Goal: Information Seeking & Learning: Learn about a topic

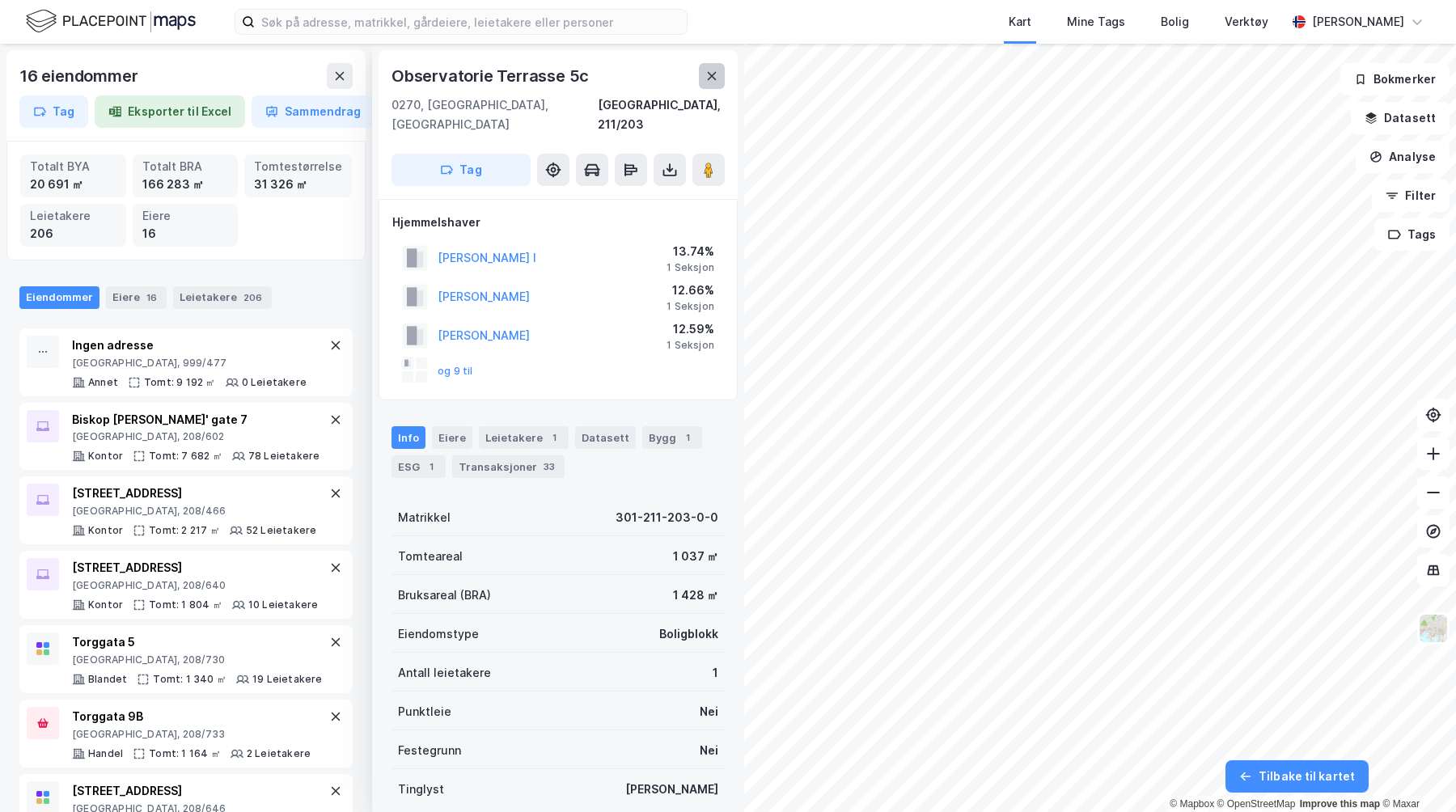
click at [710, 72] on icon at bounding box center [711, 76] width 13 height 13
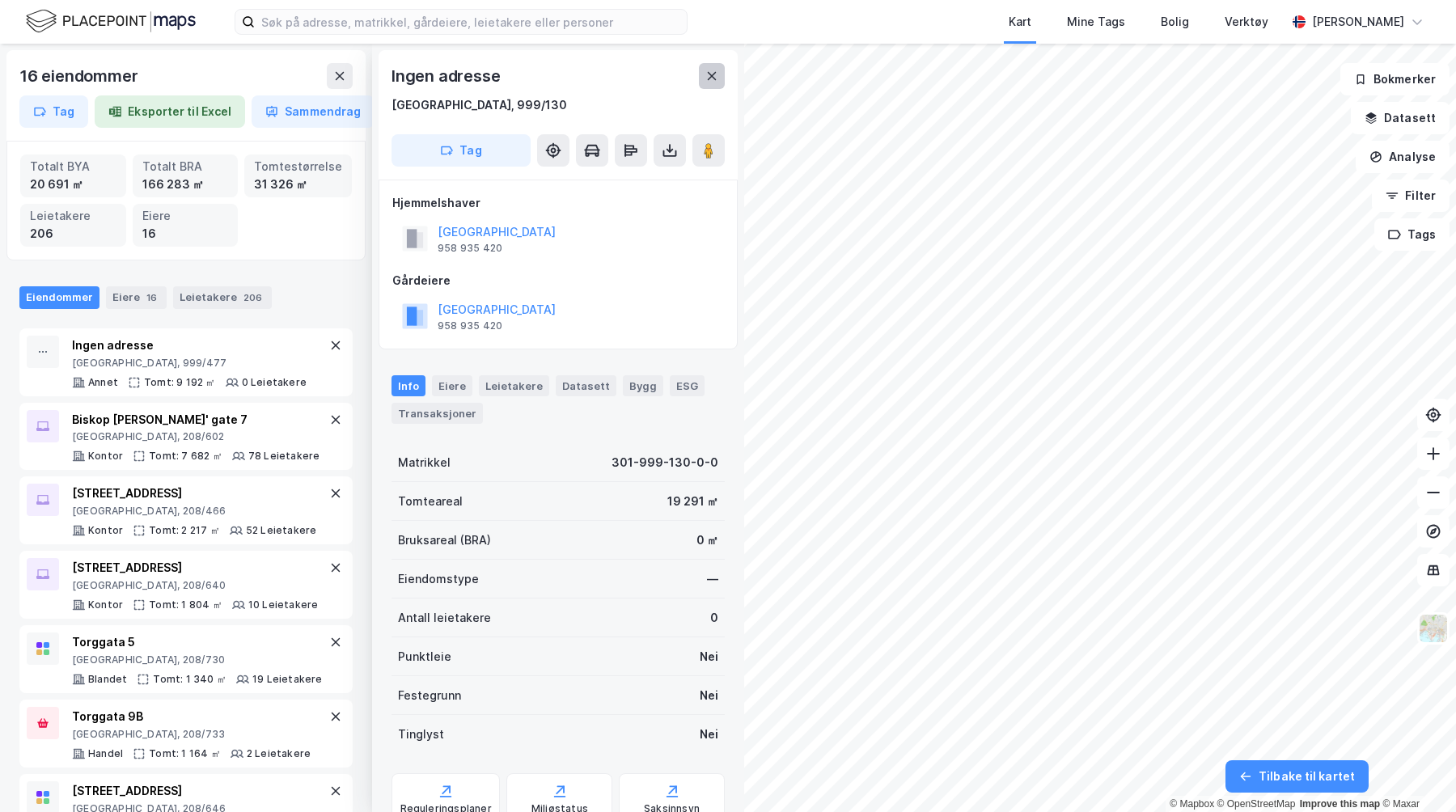
click at [710, 88] on button at bounding box center [712, 76] width 26 height 26
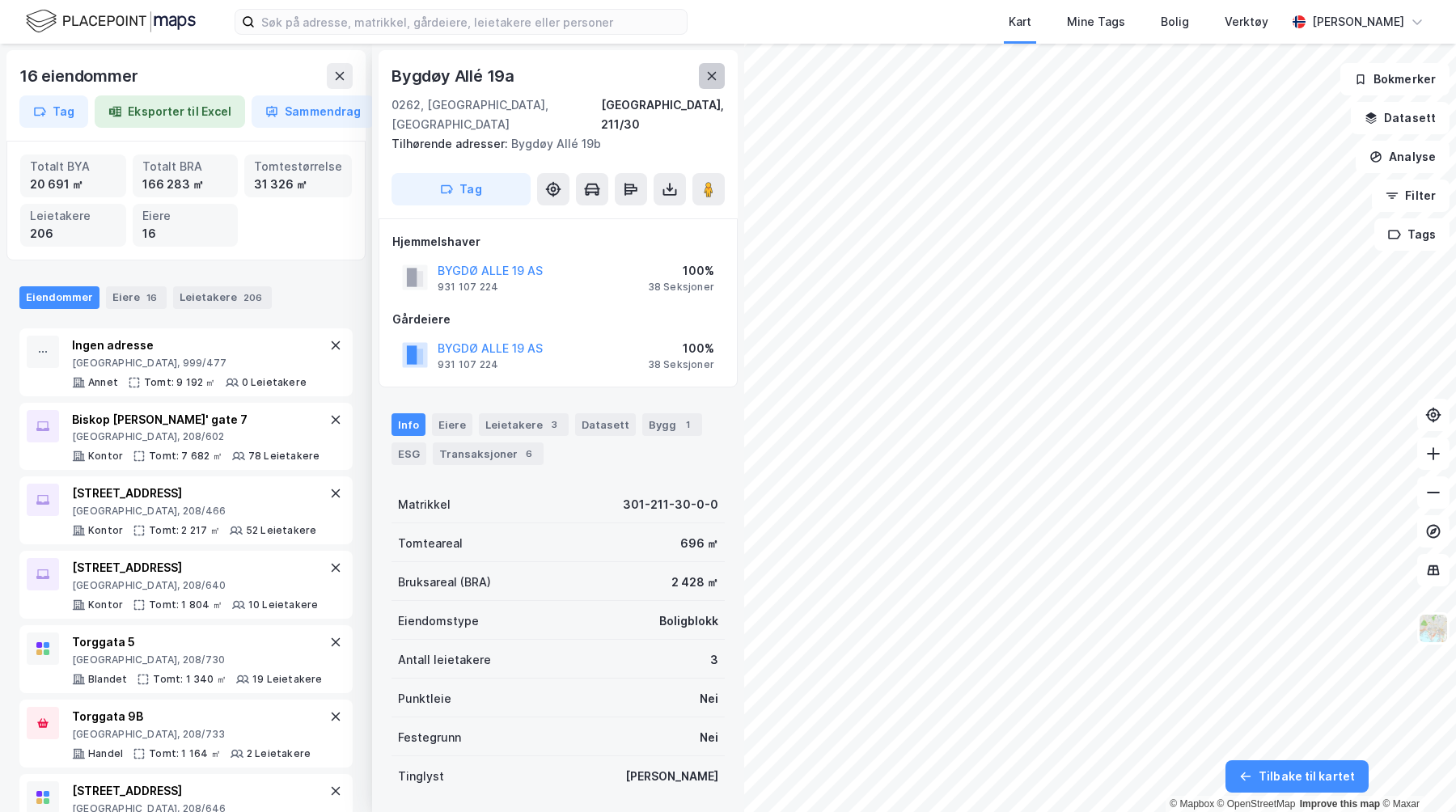
click at [702, 77] on button at bounding box center [712, 76] width 26 height 26
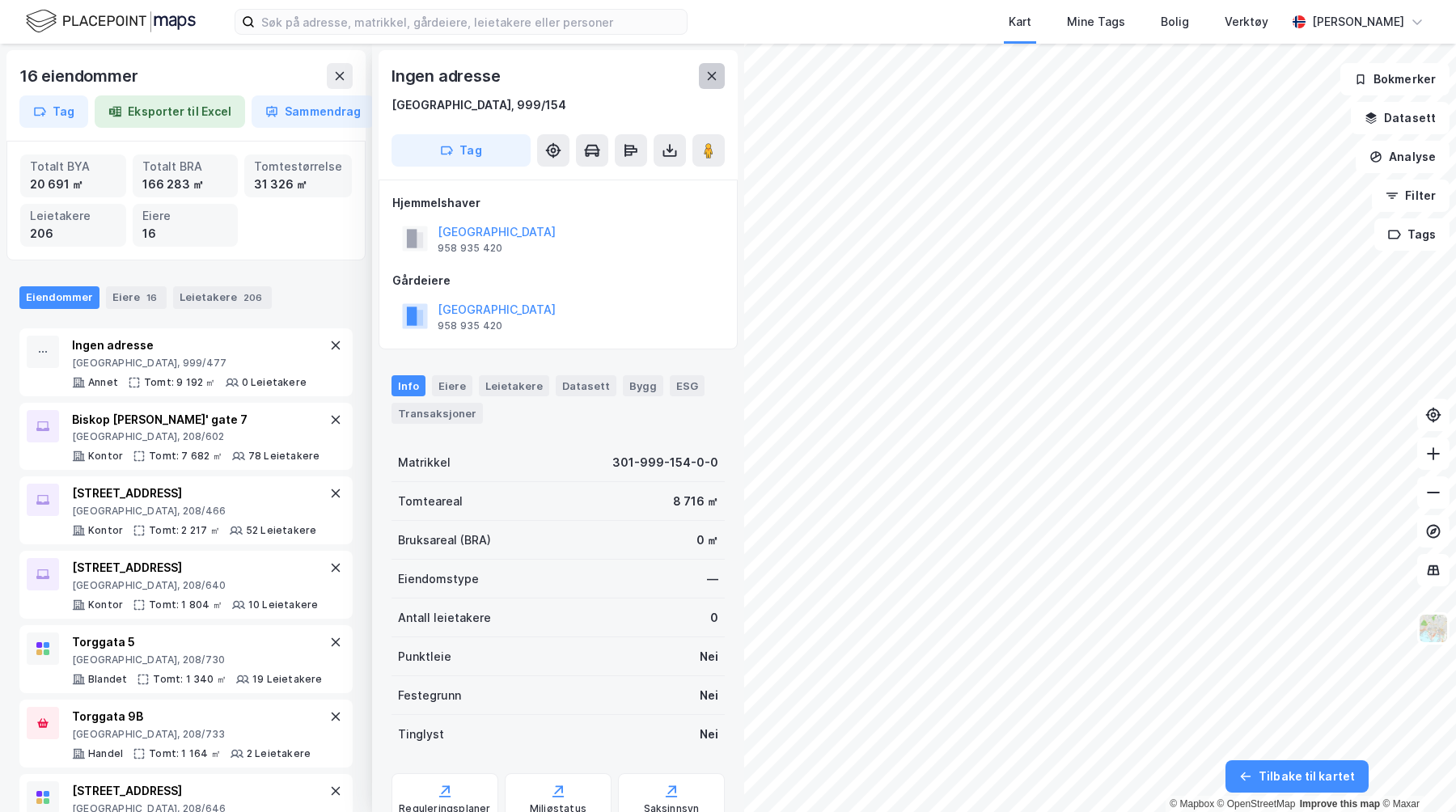
click at [716, 77] on icon at bounding box center [711, 76] width 13 height 13
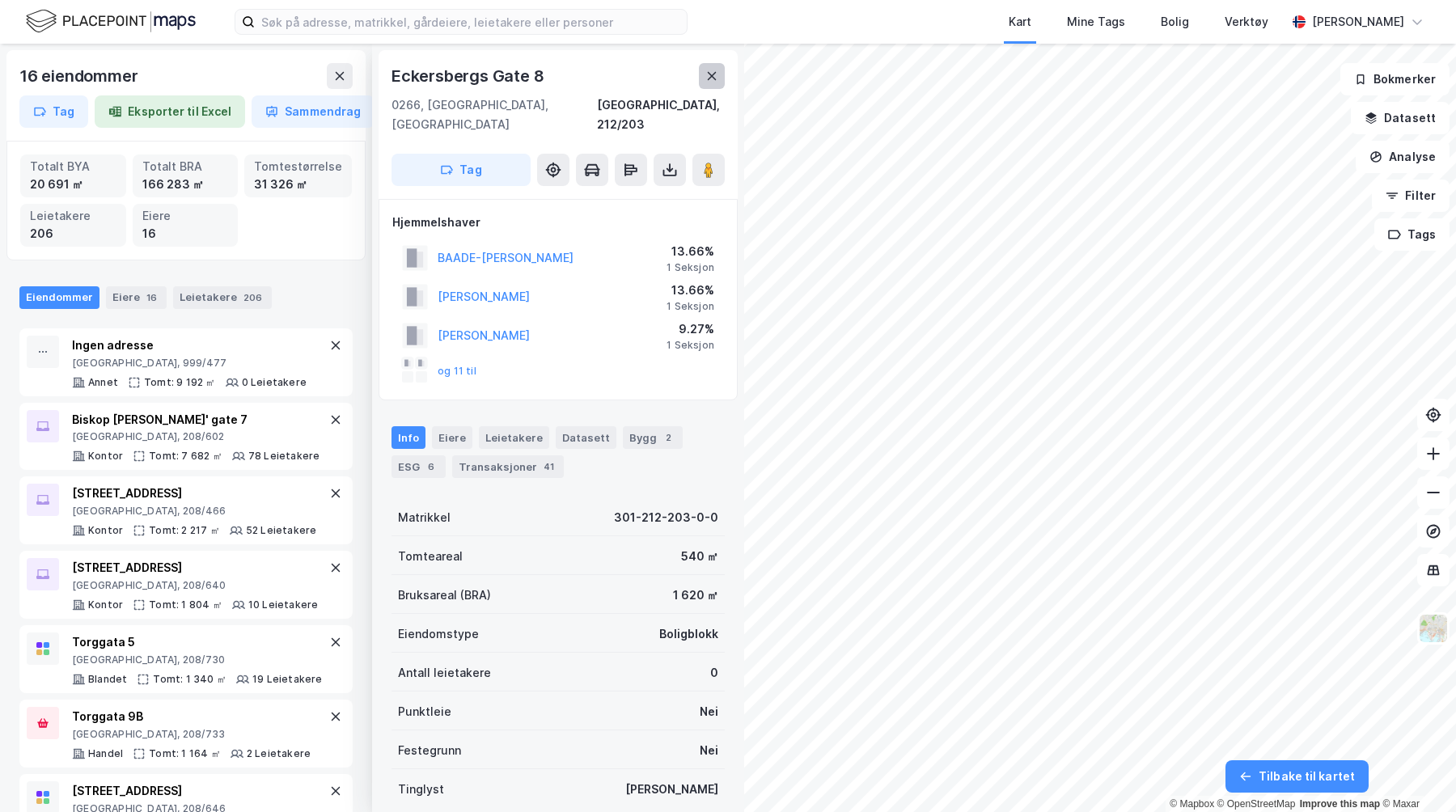
click at [700, 72] on button at bounding box center [712, 76] width 26 height 26
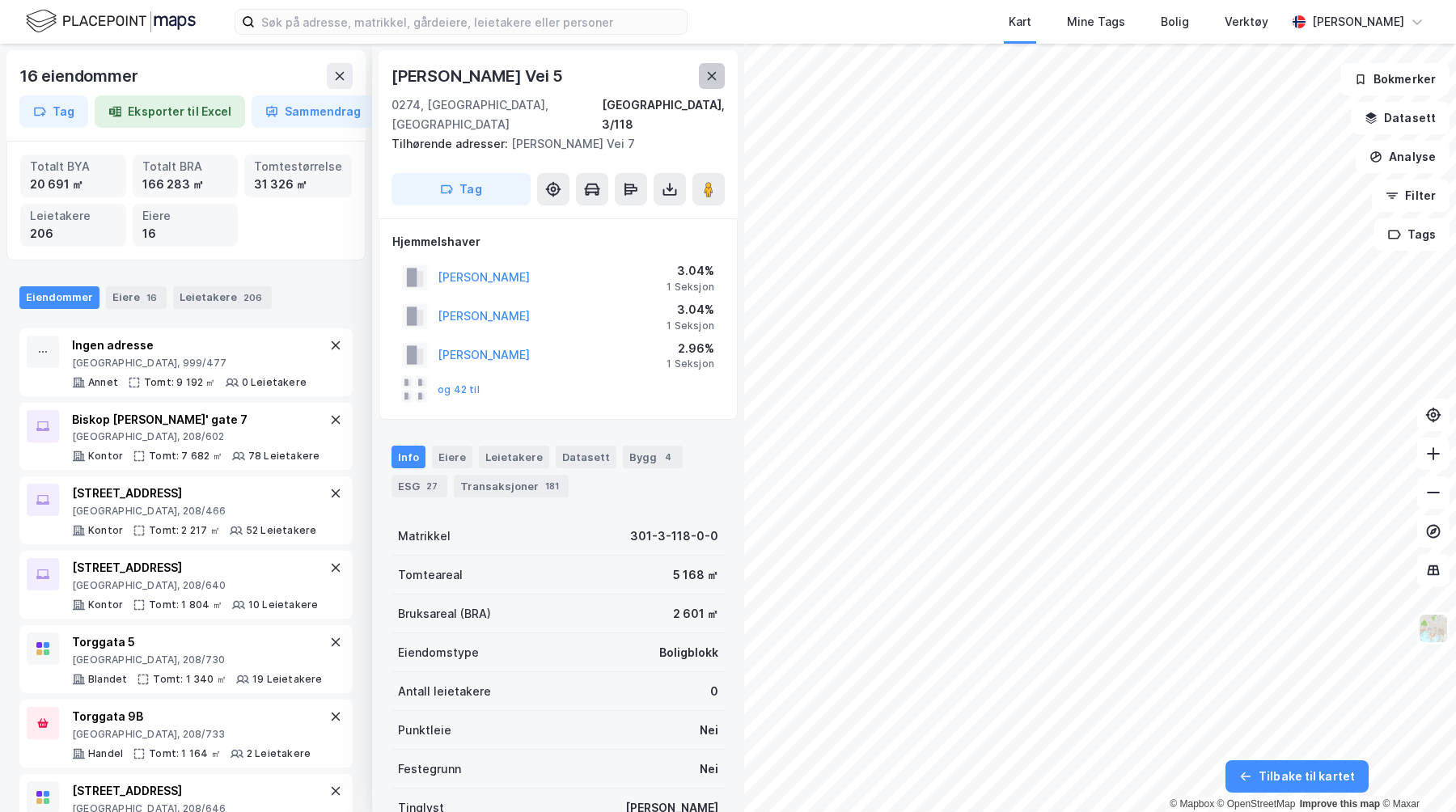
click at [706, 78] on icon at bounding box center [711, 76] width 13 height 13
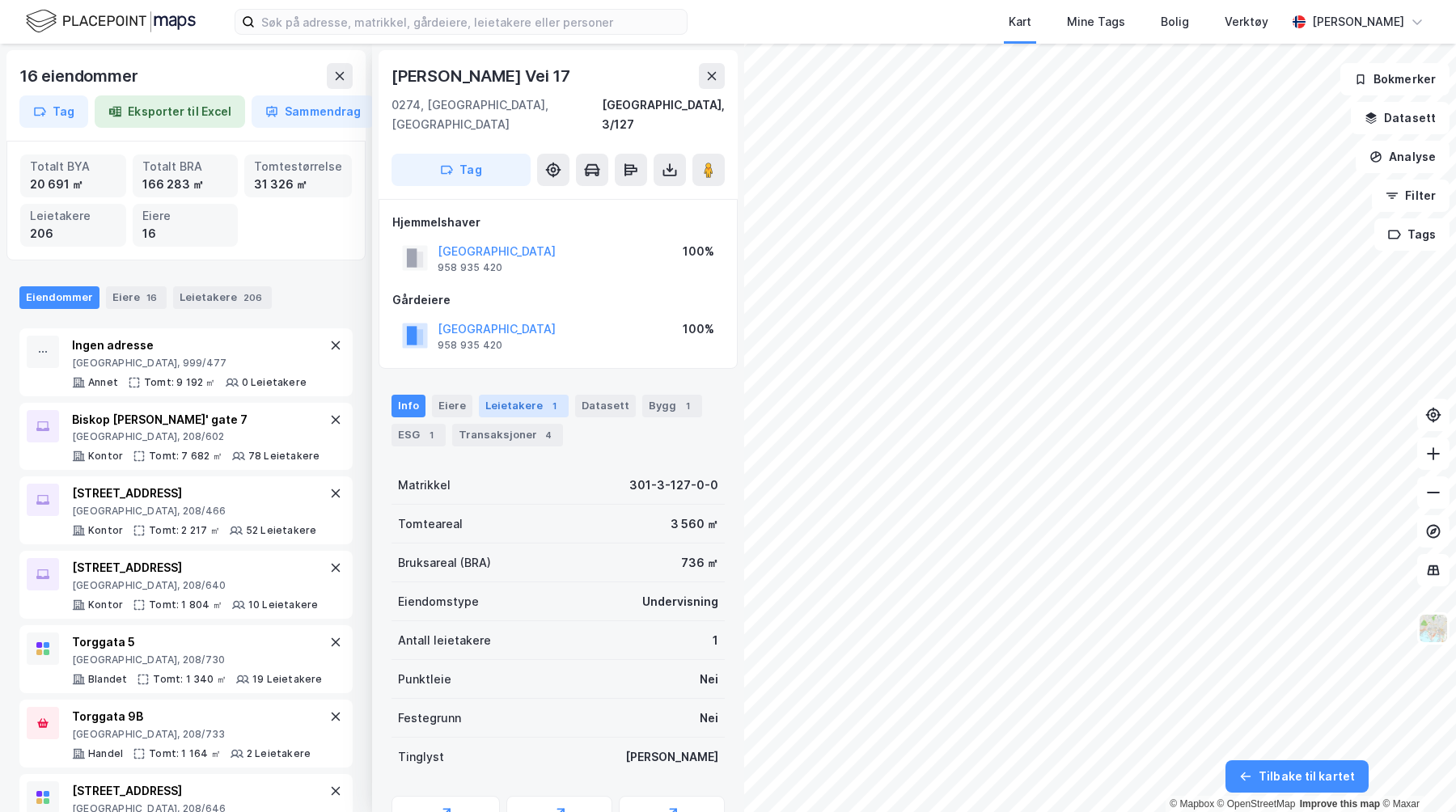
click at [517, 395] on div "Leietakere 1" at bounding box center [523, 406] width 90 height 22
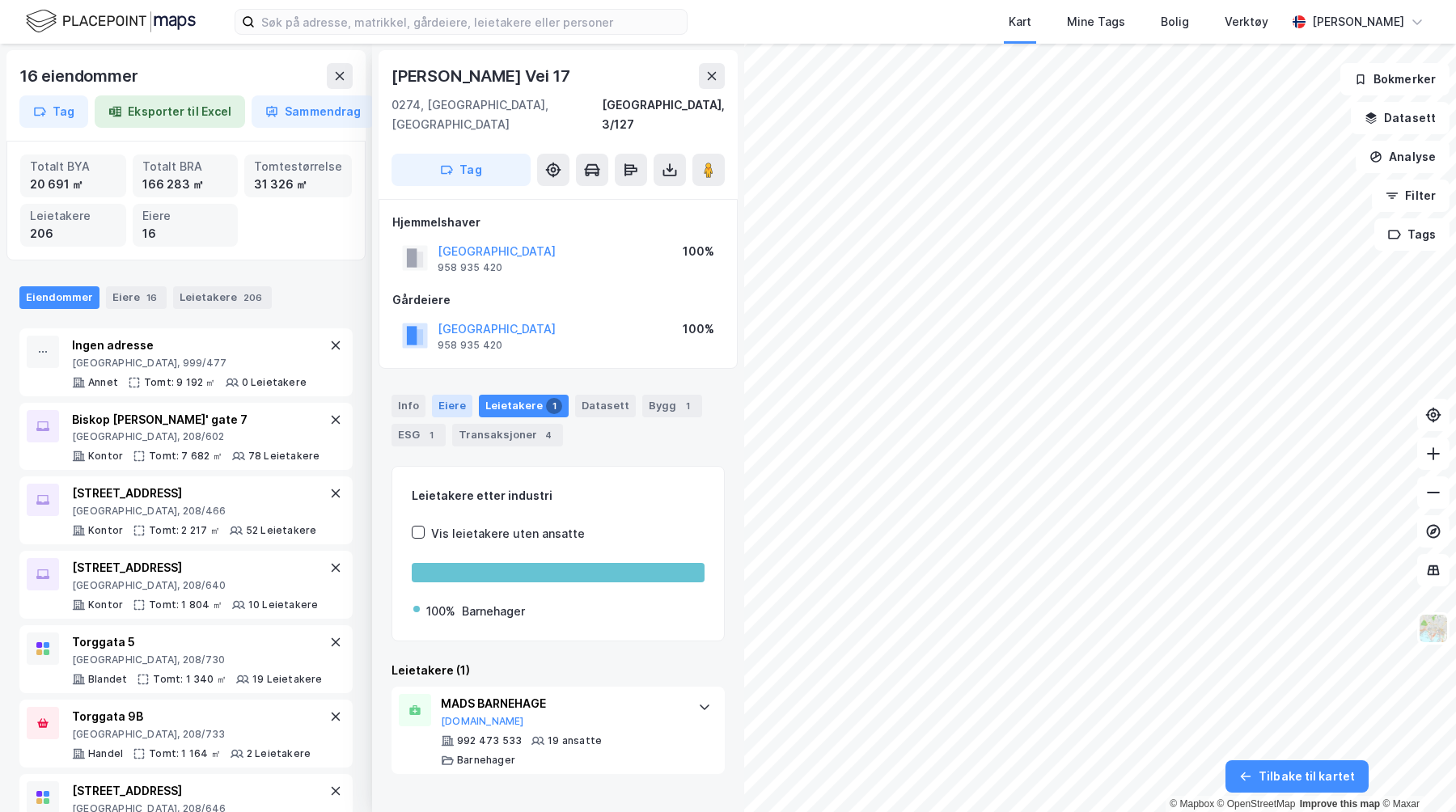
click at [467, 395] on div "Eiere" at bounding box center [452, 406] width 41 height 22
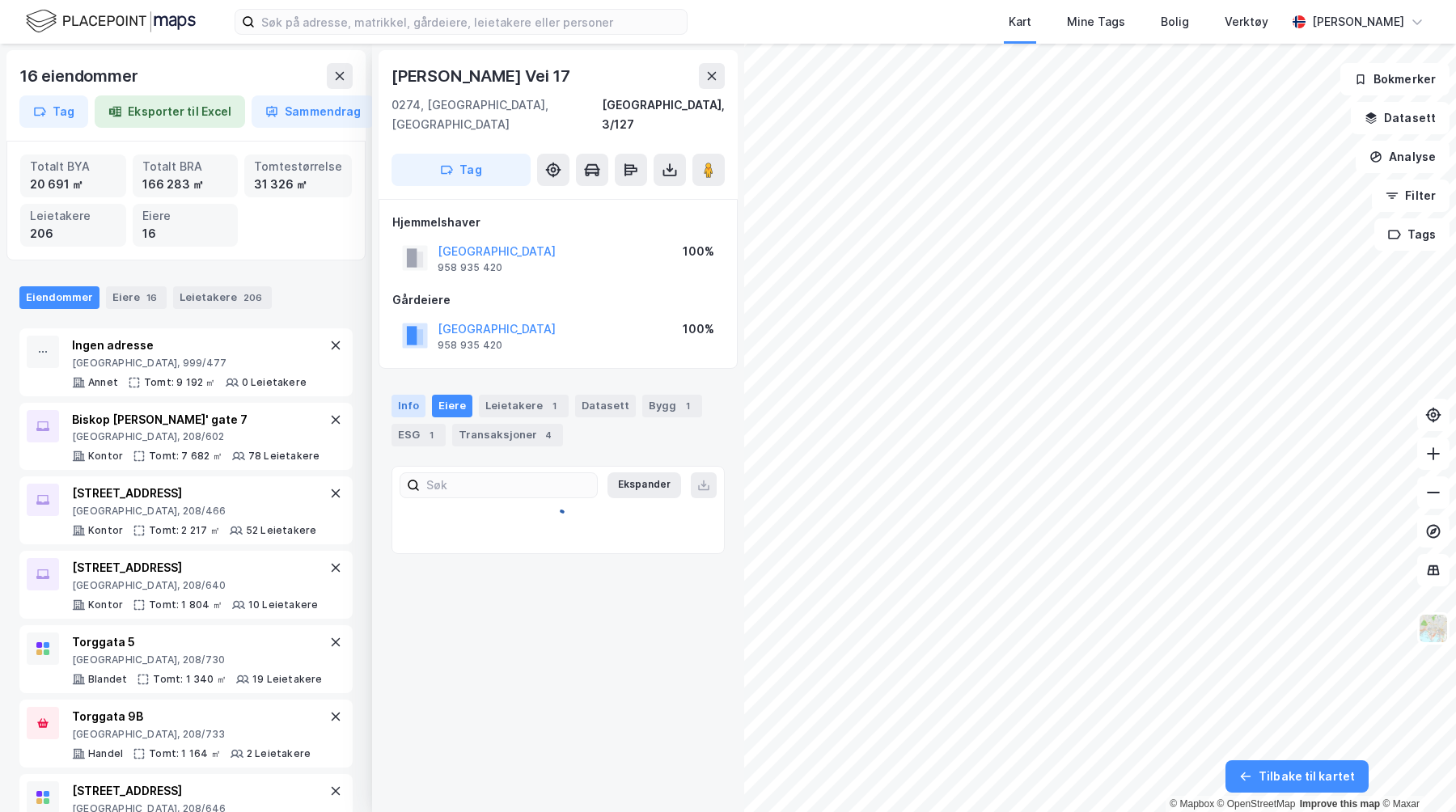
click at [416, 395] on div "Info" at bounding box center [408, 406] width 34 height 22
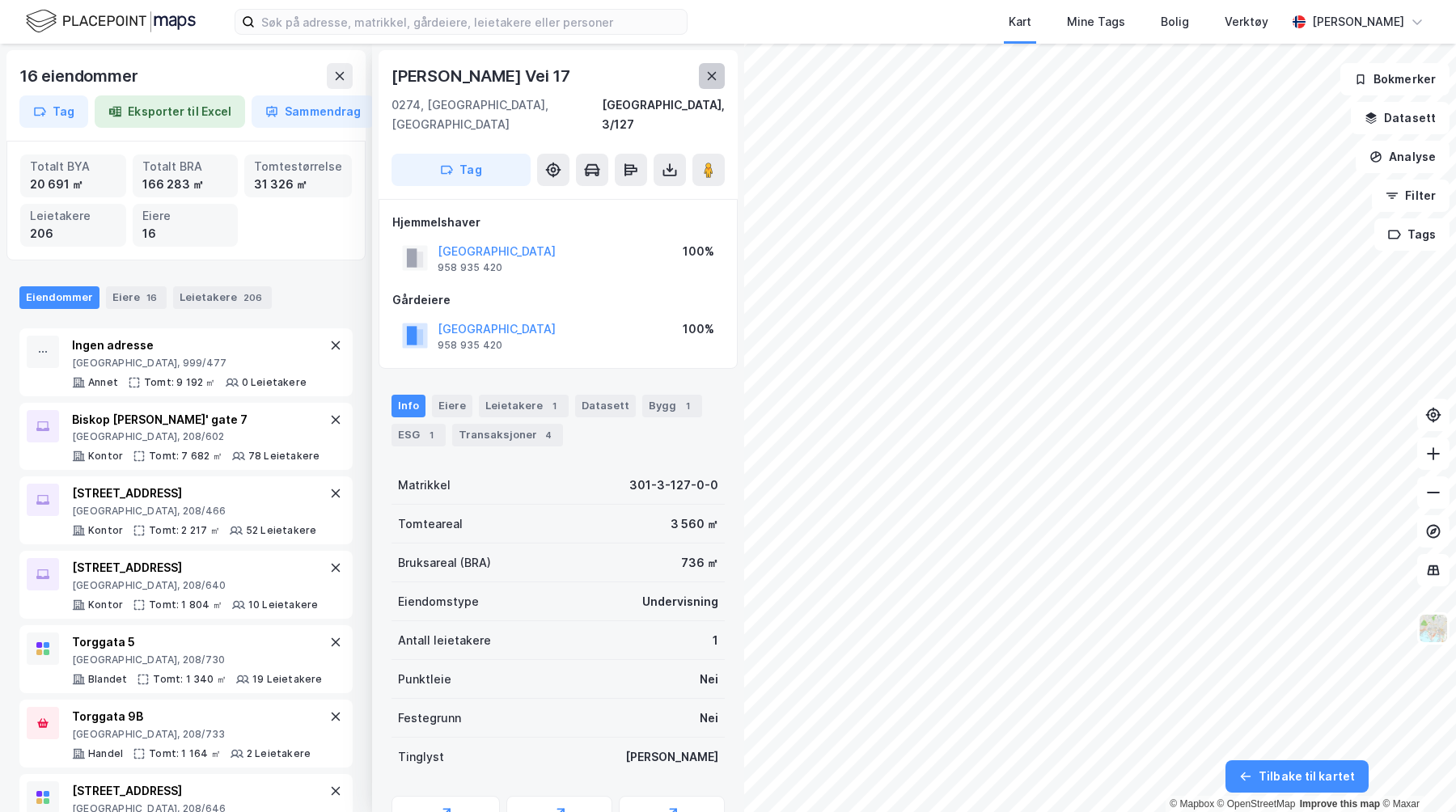
click at [712, 76] on icon at bounding box center [712, 76] width 9 height 8
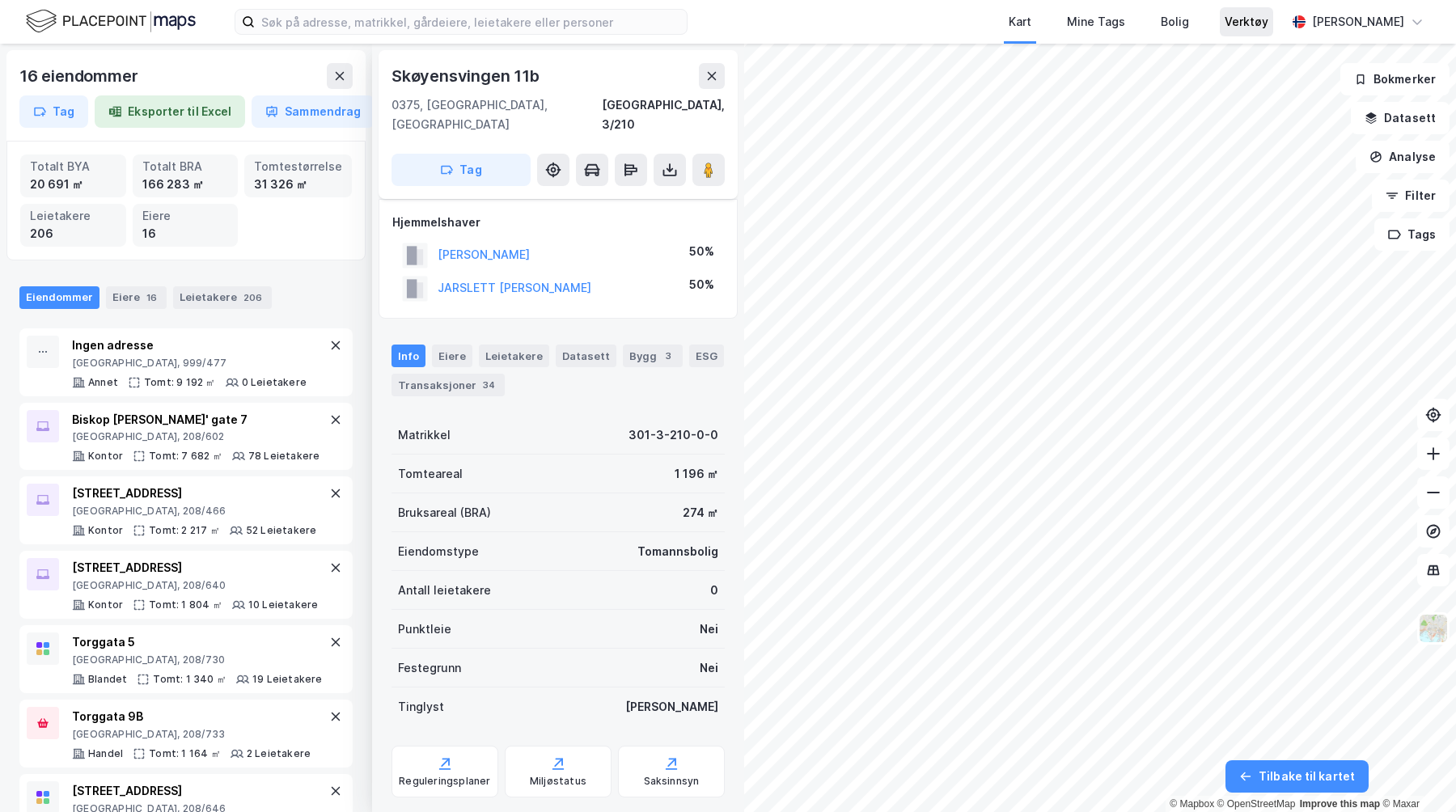
scroll to position [84, 0]
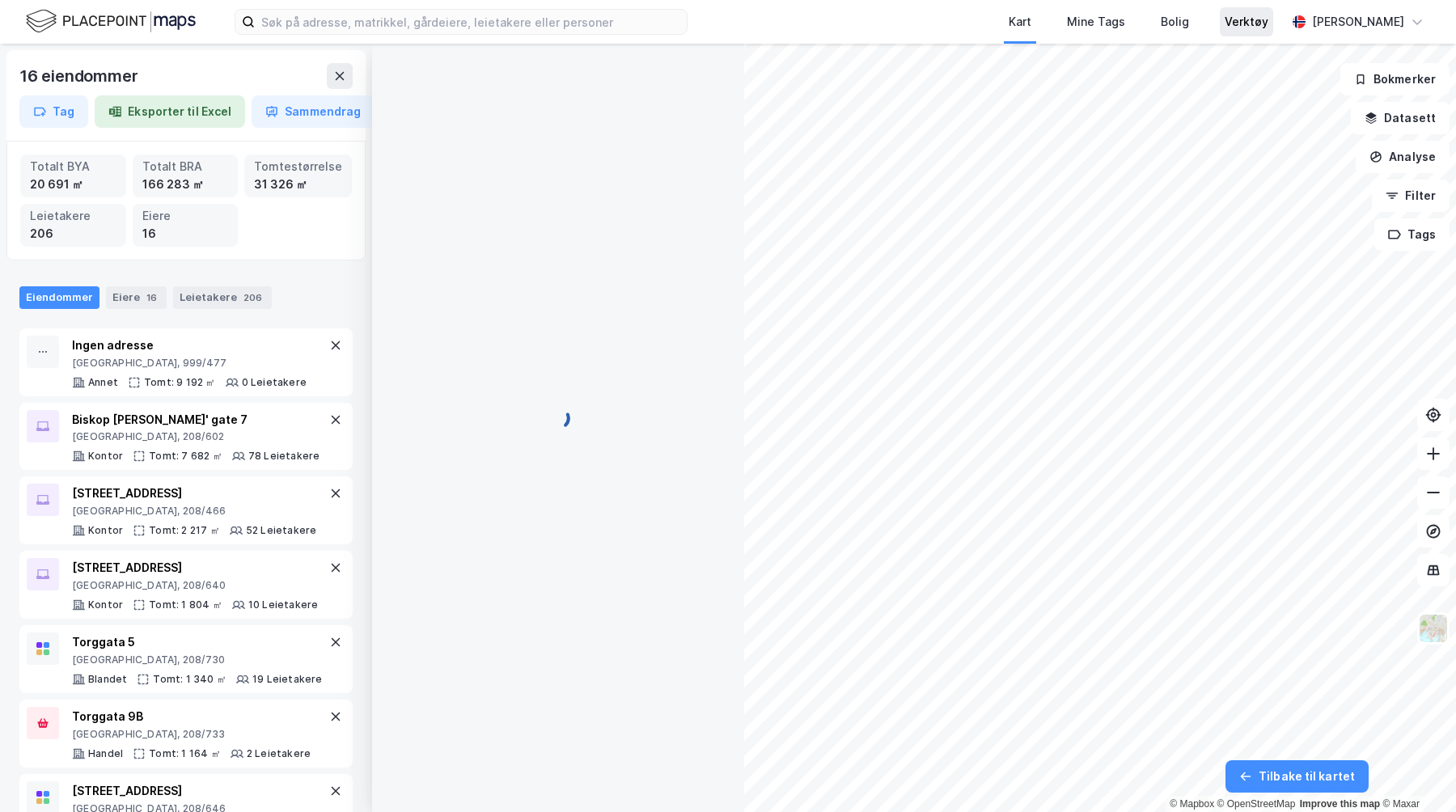
scroll to position [84, 0]
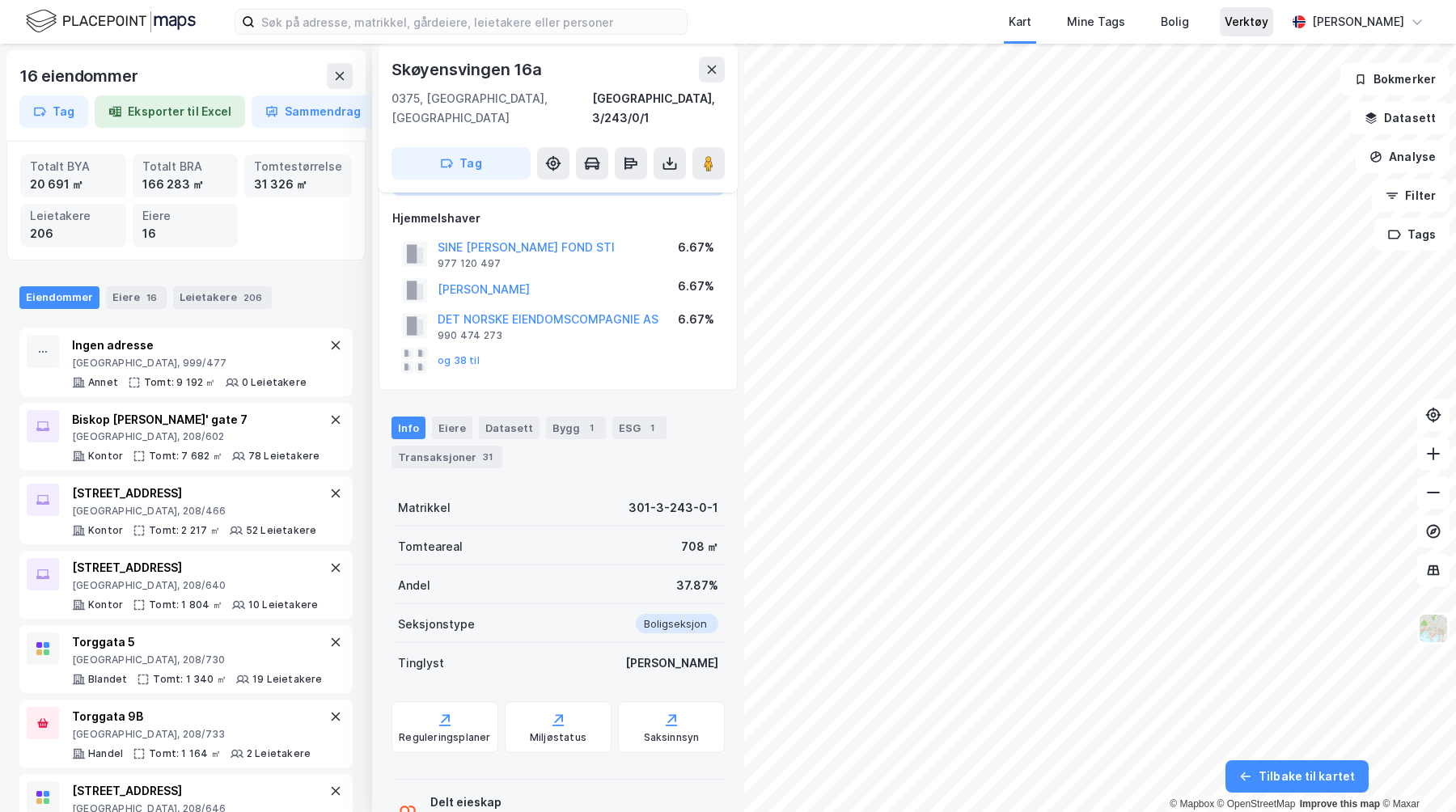
scroll to position [84, 0]
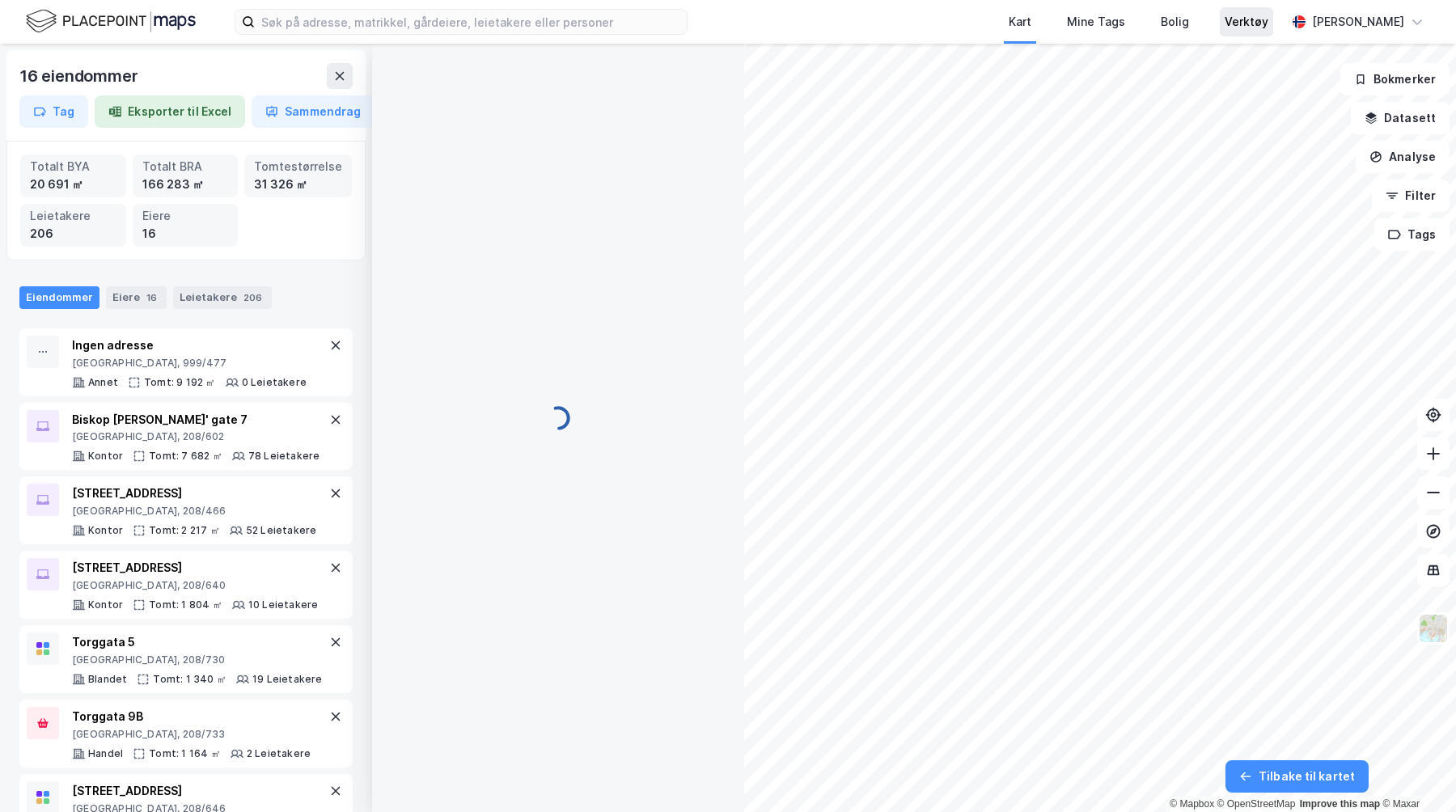
scroll to position [84, 0]
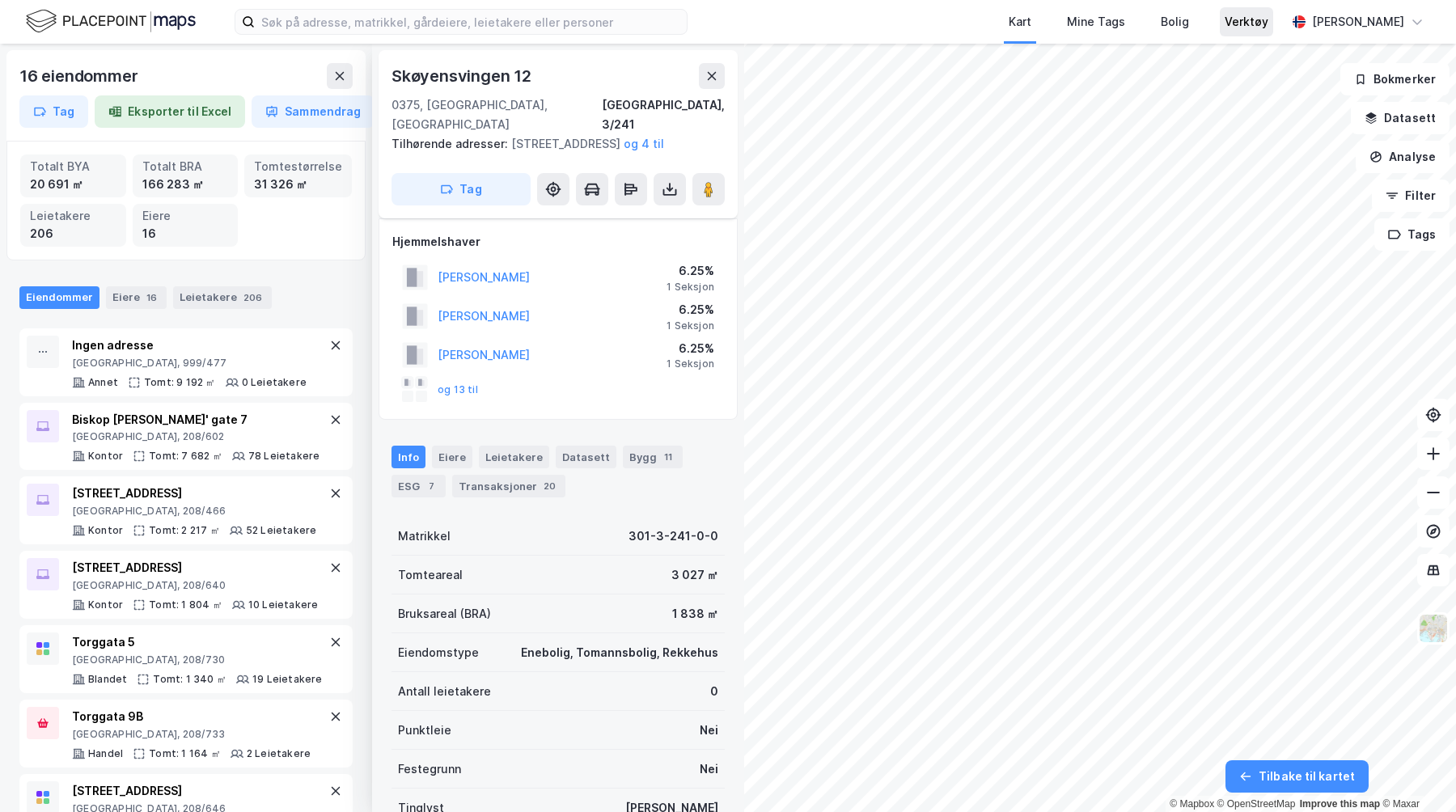
scroll to position [84, 0]
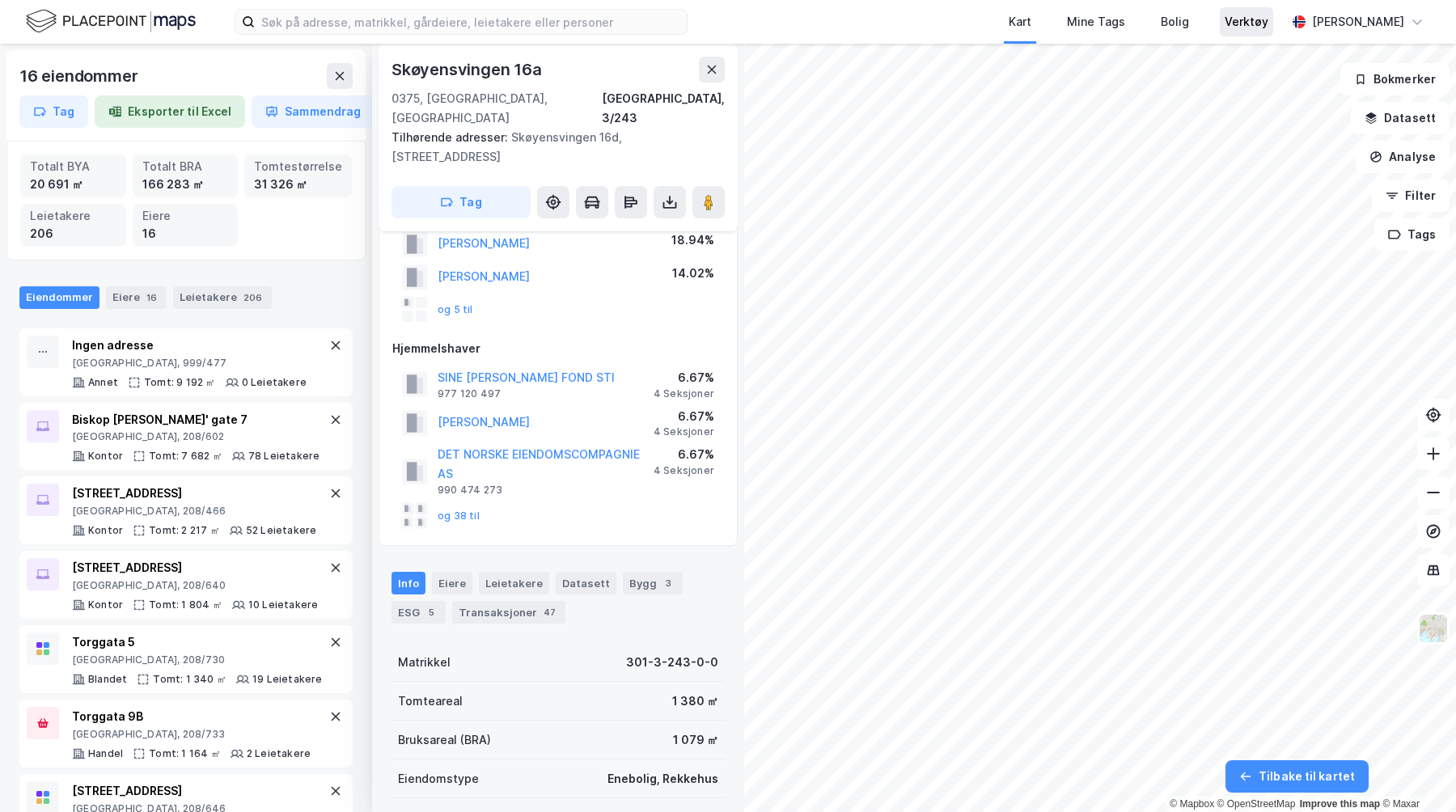
scroll to position [84, 0]
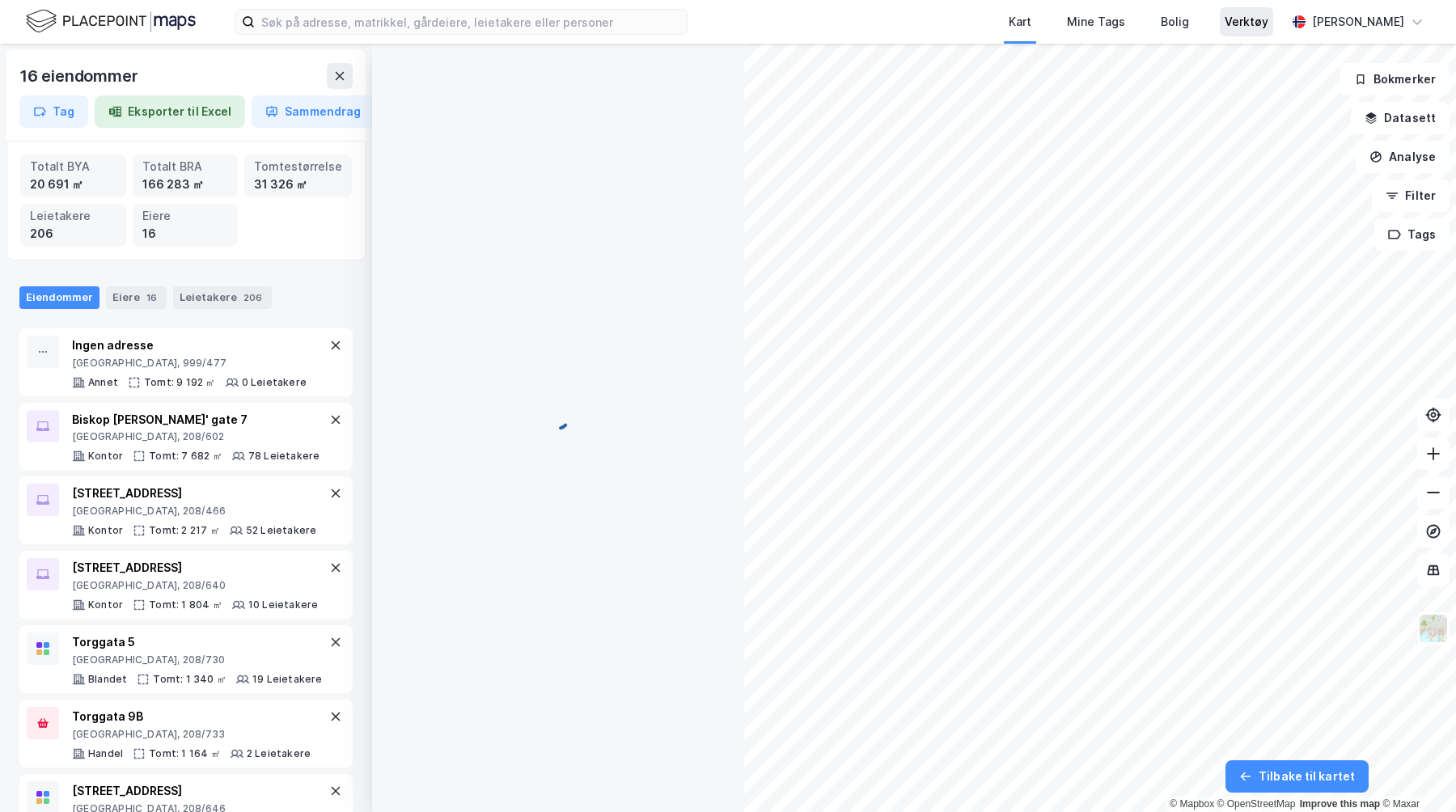
scroll to position [84, 0]
